Goal: Information Seeking & Learning: Learn about a topic

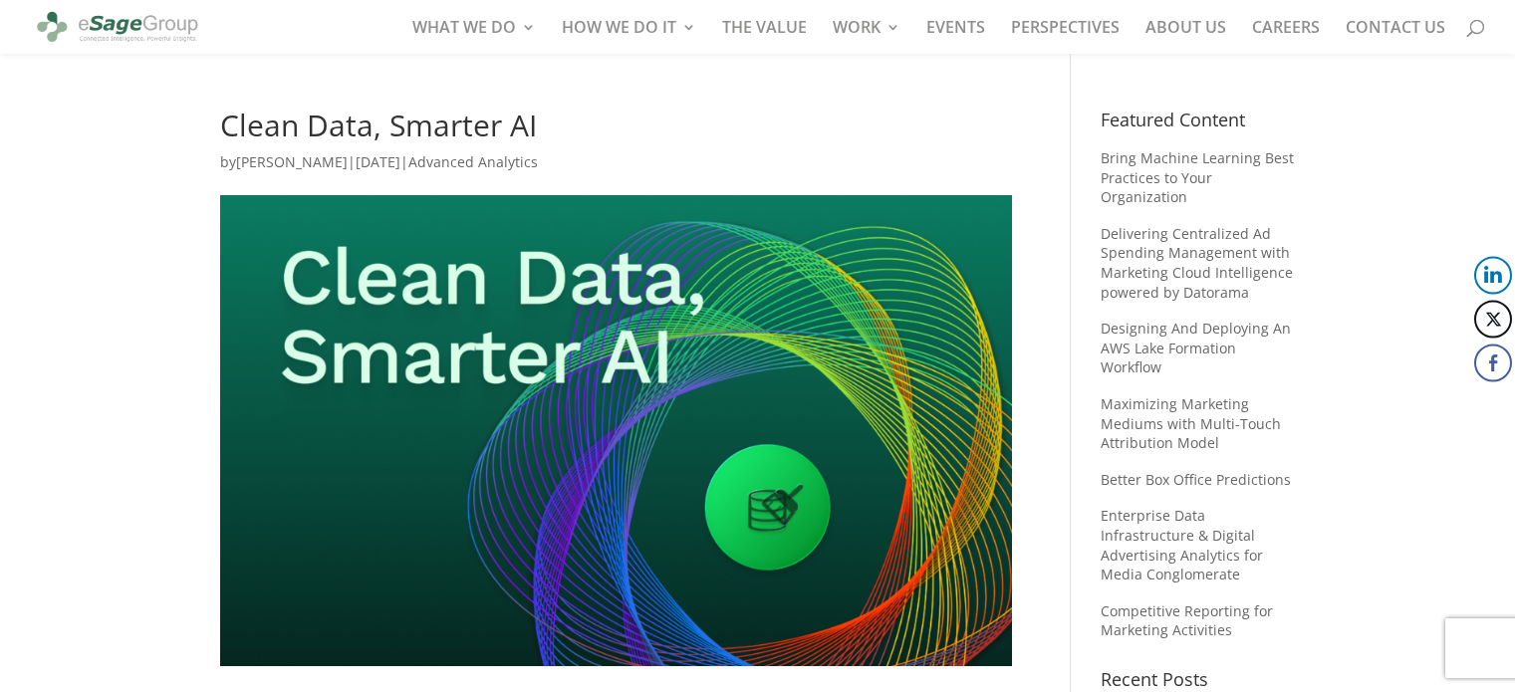
scroll to position [2591, 0]
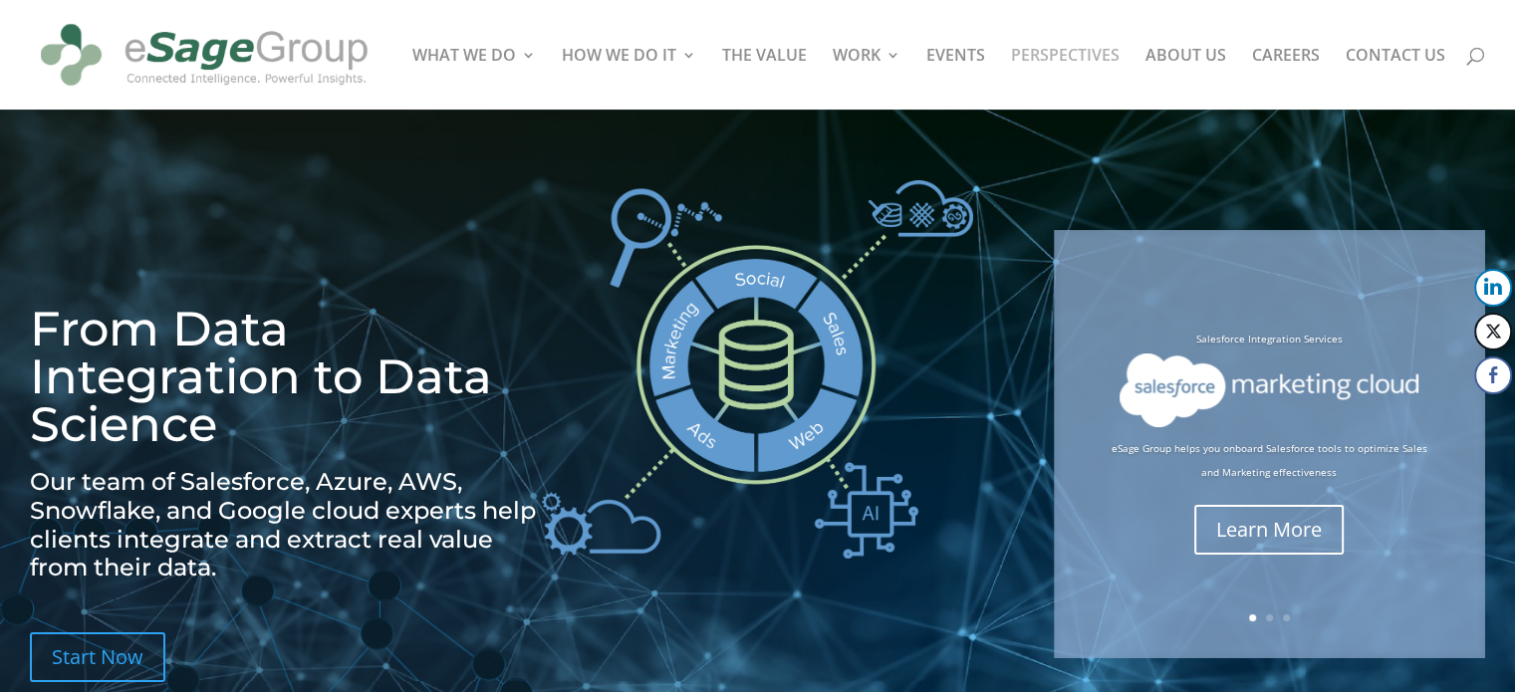
click at [1056, 56] on link "PERSPECTIVES" at bounding box center [1065, 79] width 109 height 62
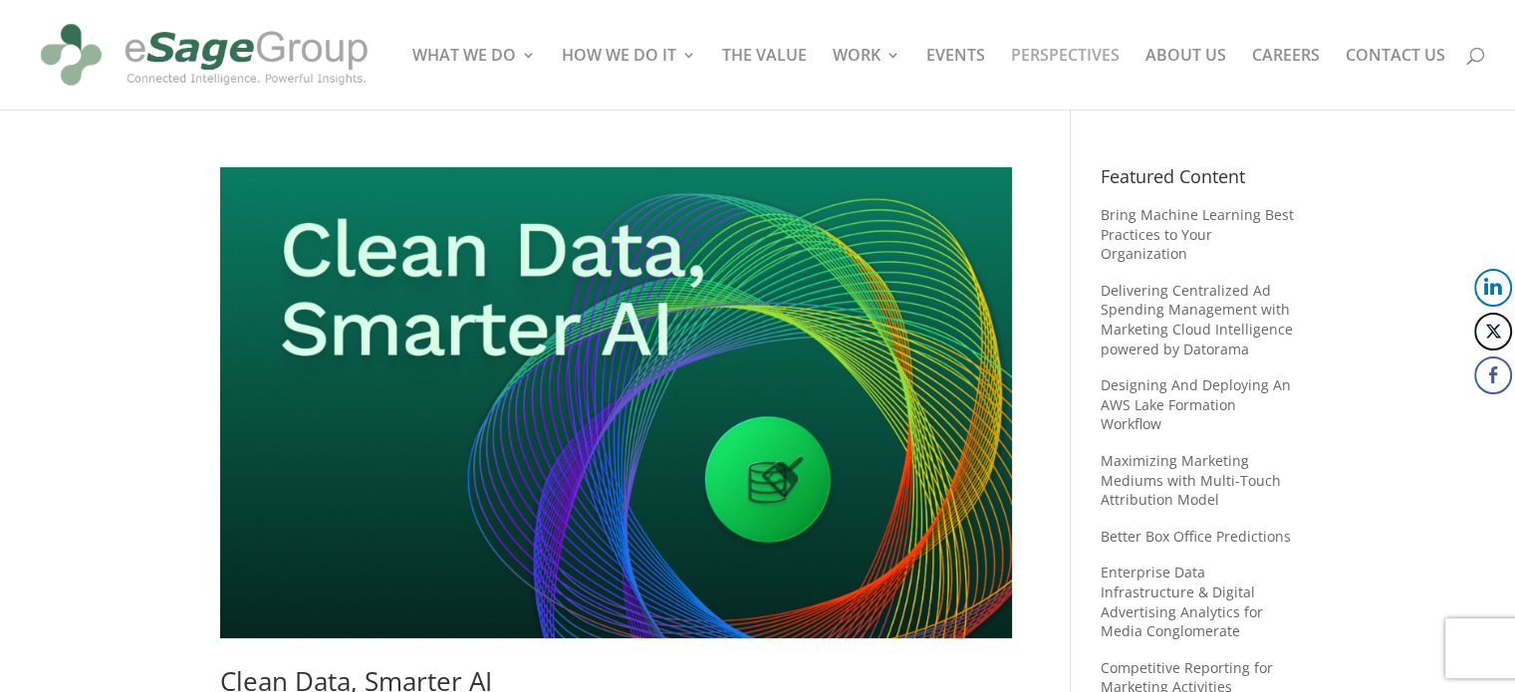
click at [746, 279] on img at bounding box center [616, 402] width 792 height 471
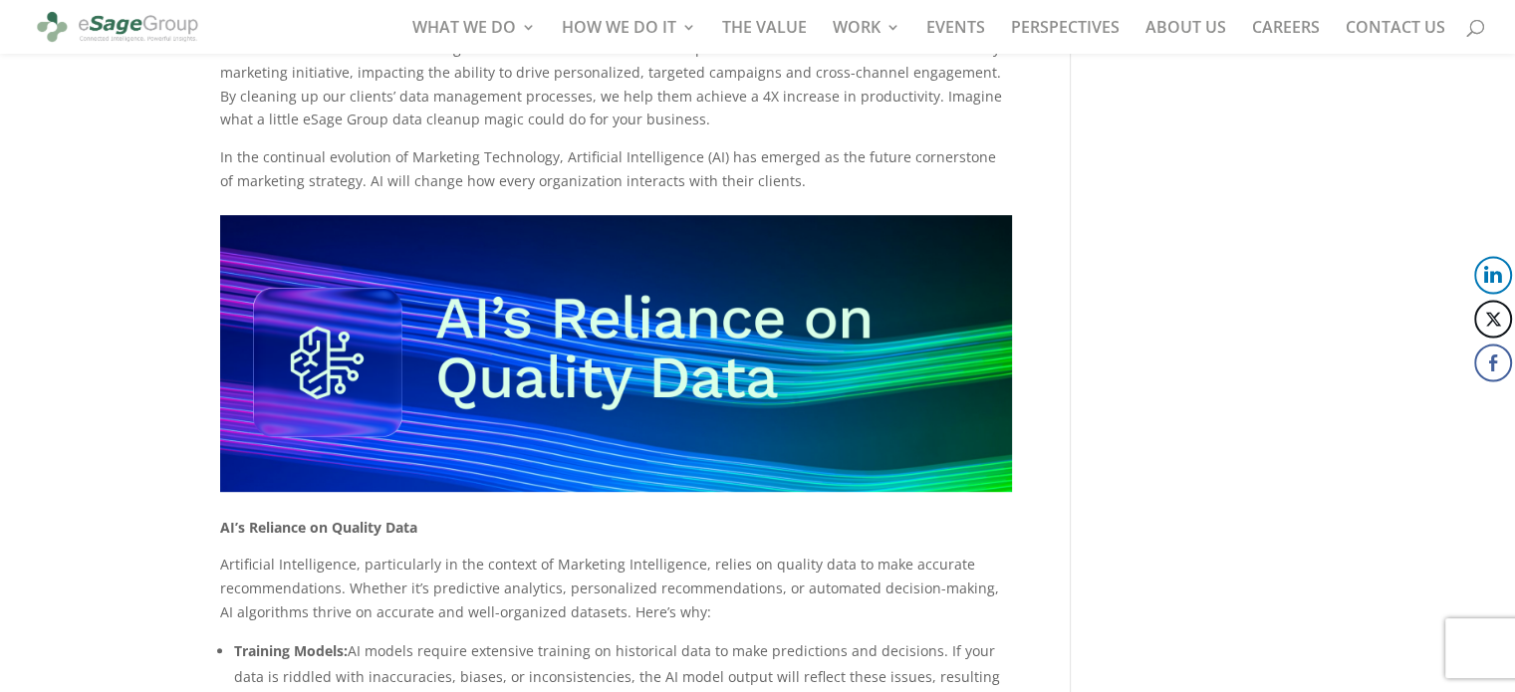
scroll to position [897, 0]
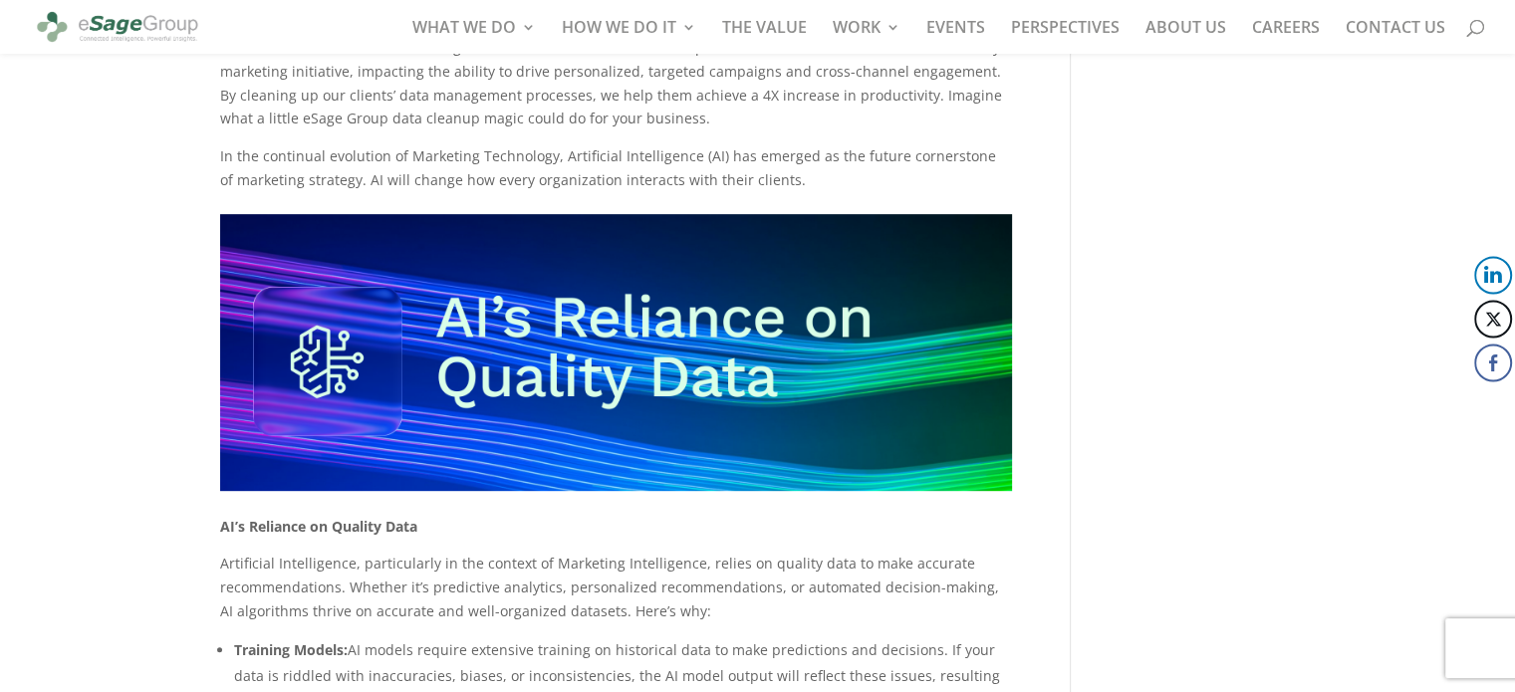
click at [768, 378] on img at bounding box center [616, 352] width 792 height 277
